Goal: Task Accomplishment & Management: Use online tool/utility

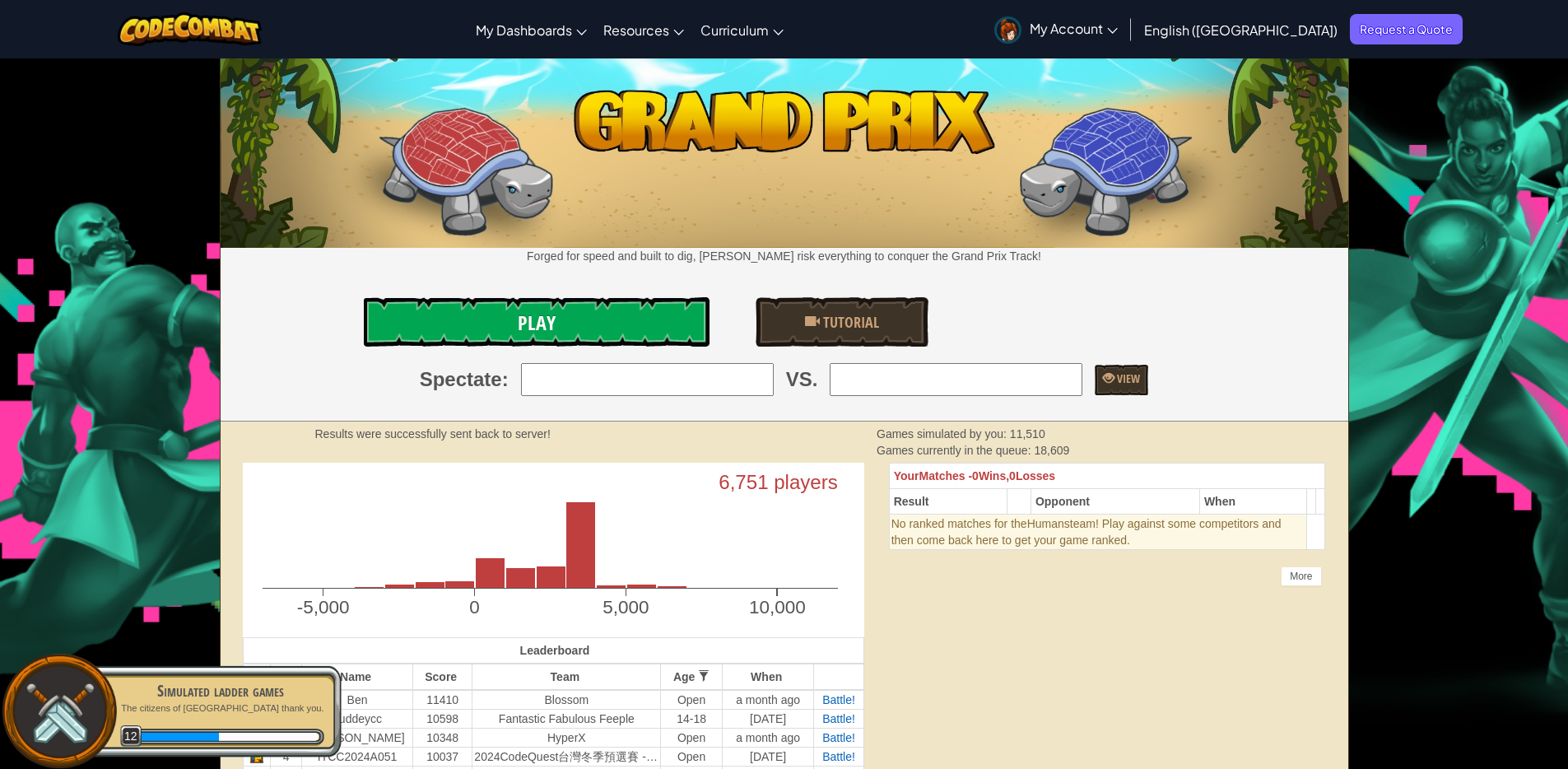
click at [615, 329] on link "Play" at bounding box center [536, 322] width 346 height 50
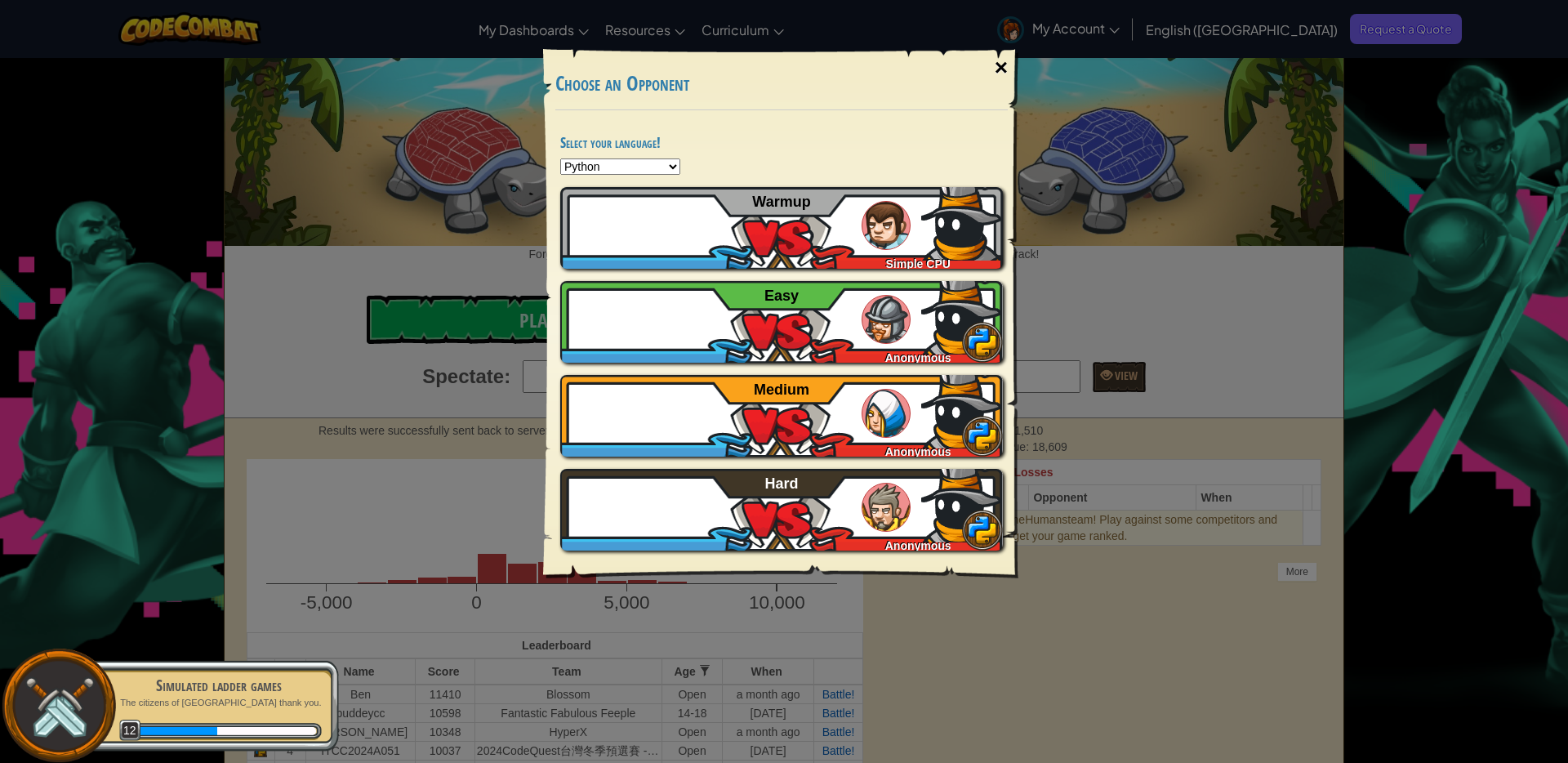
click at [1002, 74] on div "×" at bounding box center [1001, 68] width 38 height 47
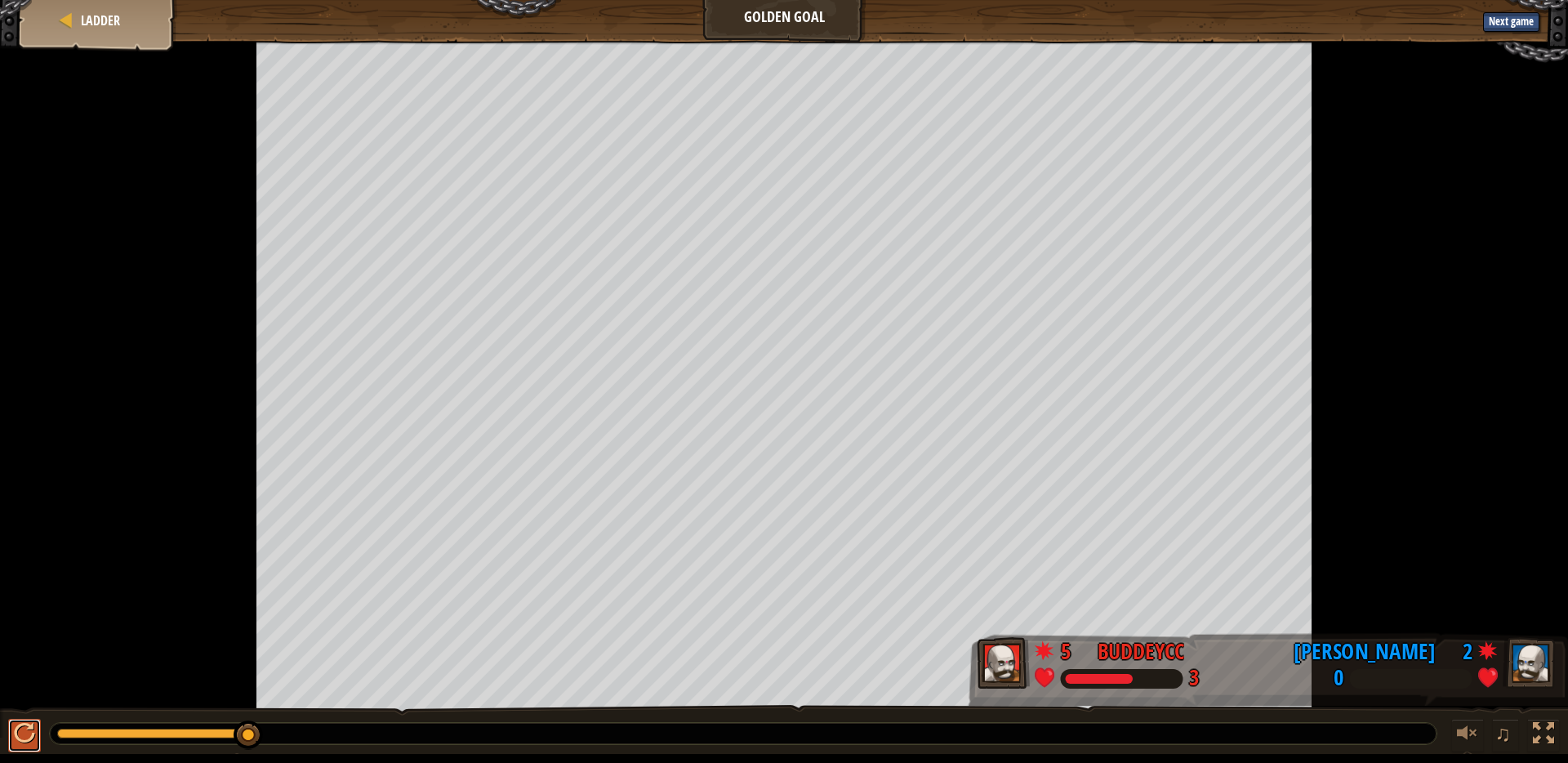
click at [29, 744] on div at bounding box center [25, 734] width 21 height 21
click at [22, 744] on div at bounding box center [25, 734] width 21 height 21
click at [78, 28] on link "Ladder" at bounding box center [98, 20] width 44 height 18
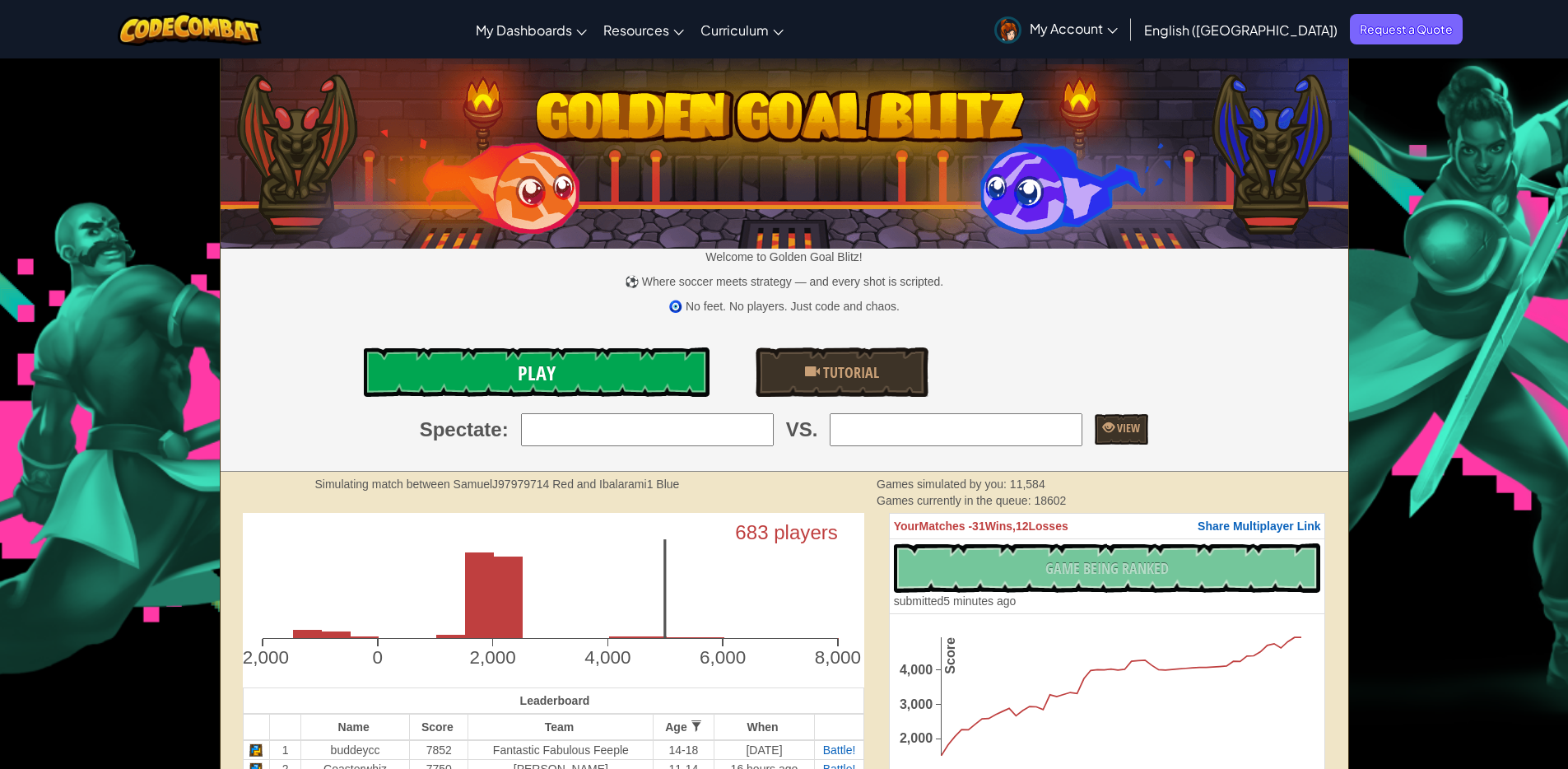
click at [603, 357] on link "Play" at bounding box center [536, 372] width 346 height 50
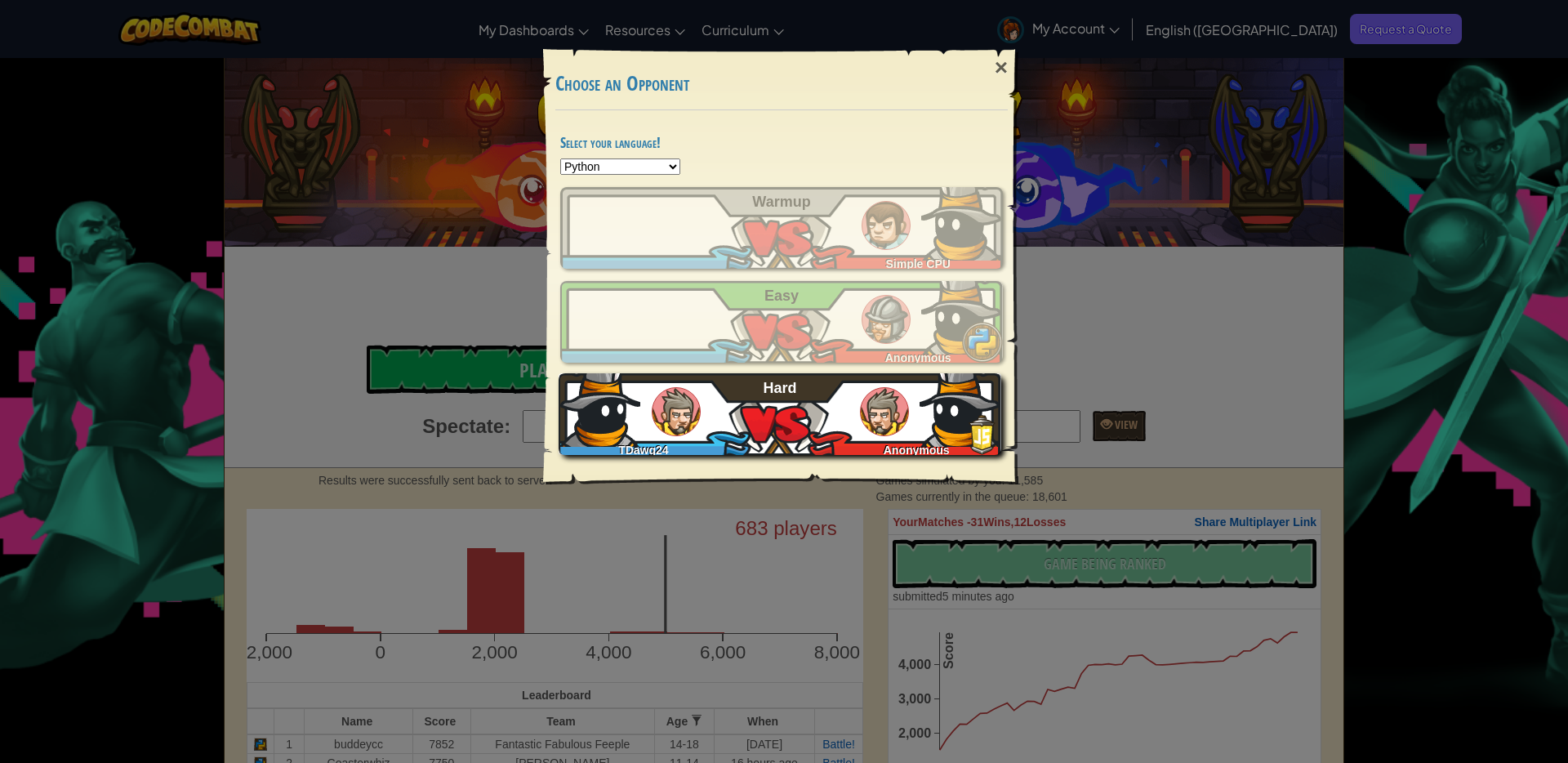
click at [754, 389] on div "TDawg24 Anonymous Hard" at bounding box center [779, 414] width 443 height 82
